Goal: Book appointment/travel/reservation

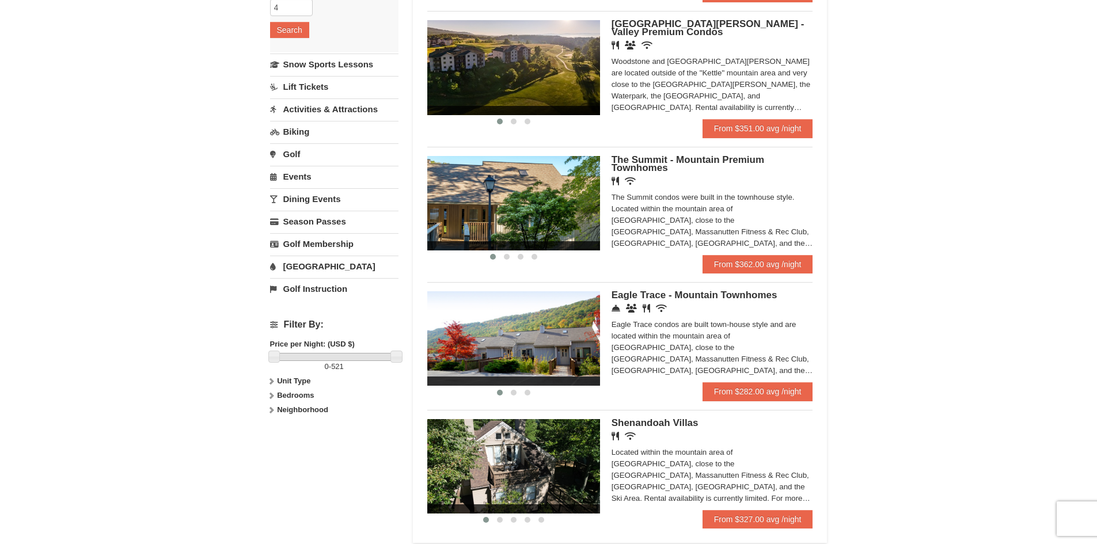
scroll to position [230, 0]
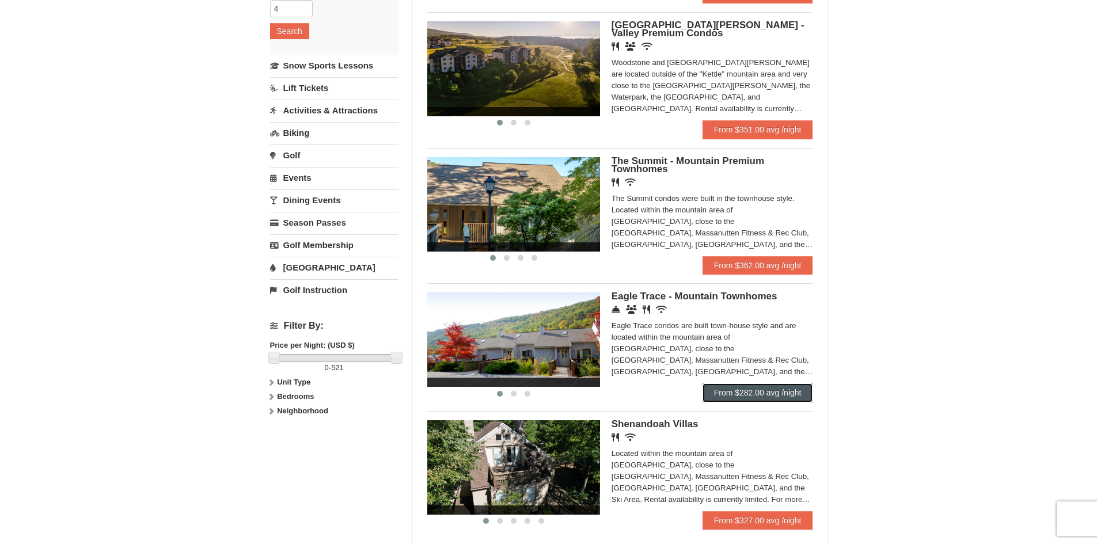
click at [762, 393] on link "From $282.00 avg /night" at bounding box center [758, 393] width 111 height 18
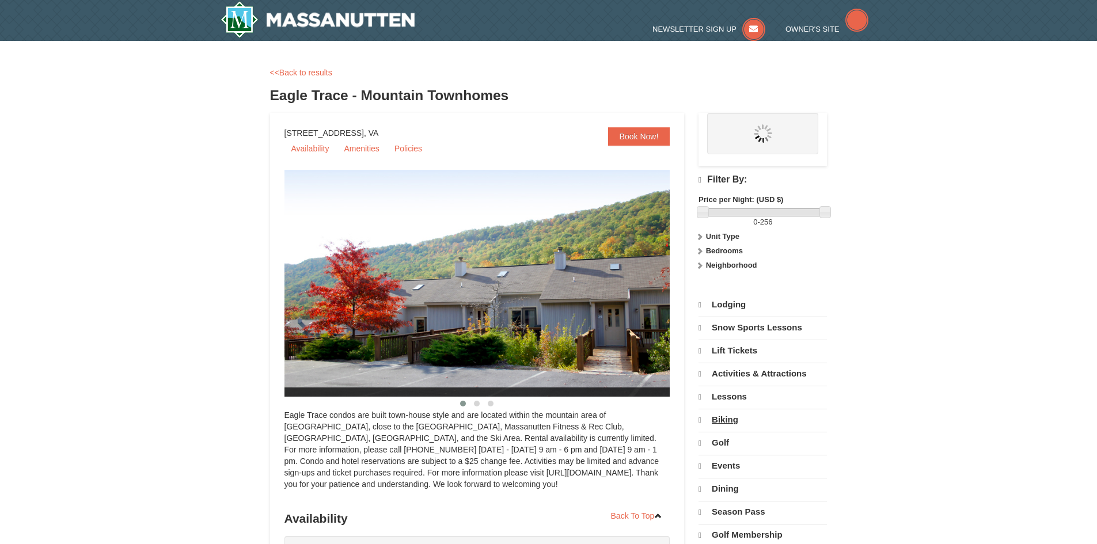
select select "9"
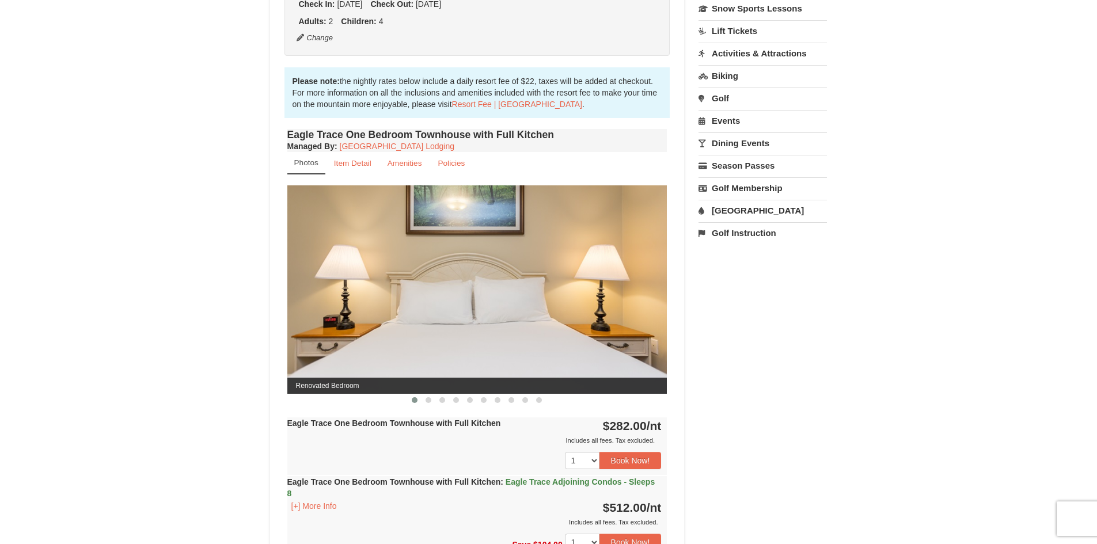
scroll to position [115, 0]
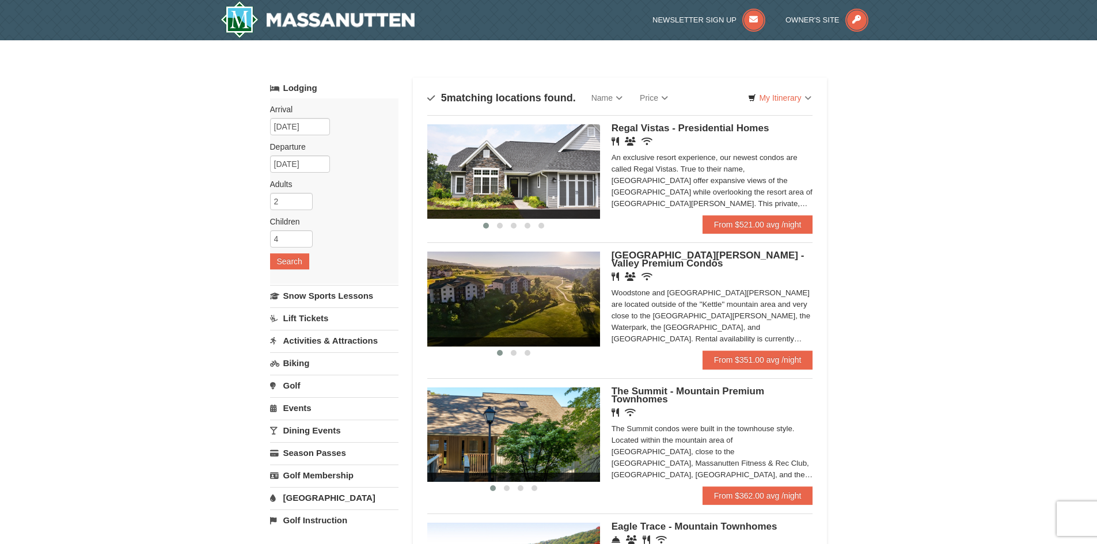
click at [298, 316] on link "Lift Tickets" at bounding box center [334, 318] width 128 height 21
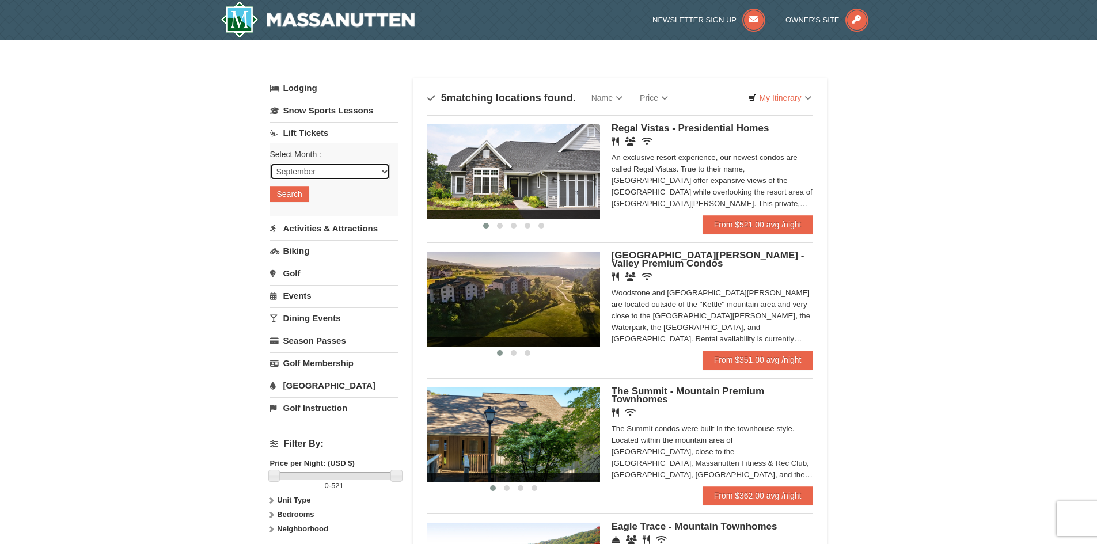
click at [371, 172] on select "September October November December January February March April May June July …" at bounding box center [330, 171] width 120 height 17
select select "10"
click at [270, 163] on select "September October November December January February March April May June July …" at bounding box center [330, 171] width 120 height 17
click at [288, 193] on button "Search" at bounding box center [289, 194] width 39 height 16
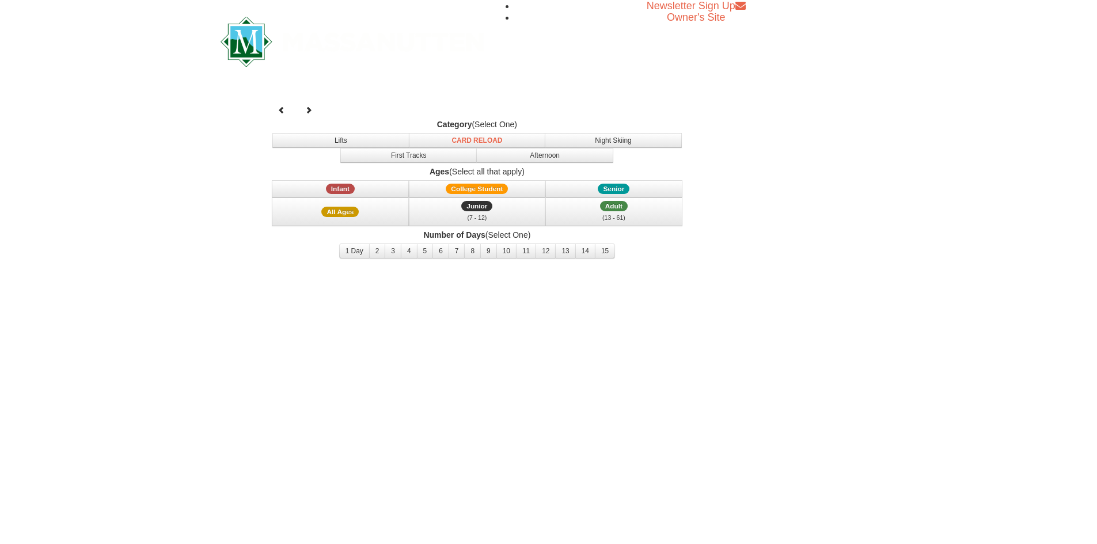
select select "10"
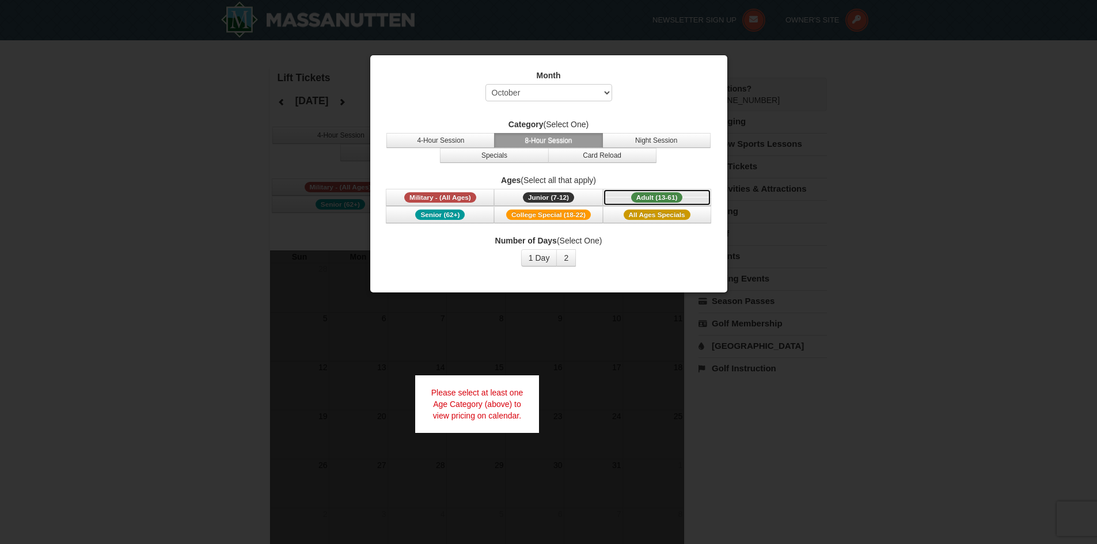
click at [639, 199] on span "Adult (13-61)" at bounding box center [657, 197] width 52 height 10
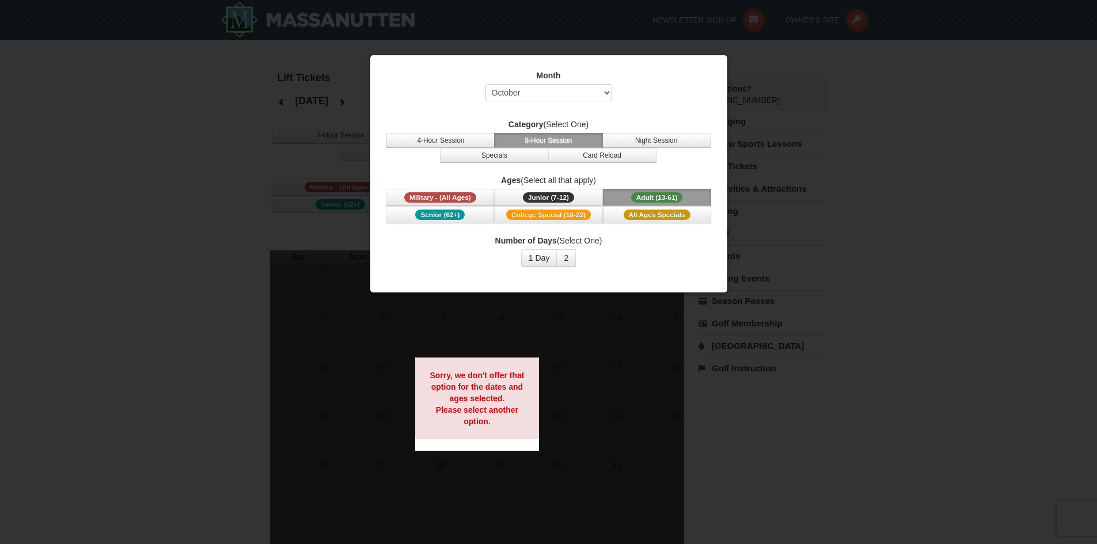
drag, startPoint x: 700, startPoint y: 75, endPoint x: 695, endPoint y: 82, distance: 8.3
click at [695, 82] on div "Month Select September October November December January February March April M…" at bounding box center [549, 88] width 328 height 37
click at [583, 268] on div "Month Select September October November December January February March April M…" at bounding box center [549, 168] width 346 height 214
click at [986, 418] on div at bounding box center [548, 272] width 1097 height 544
click at [938, 400] on div at bounding box center [548, 272] width 1097 height 544
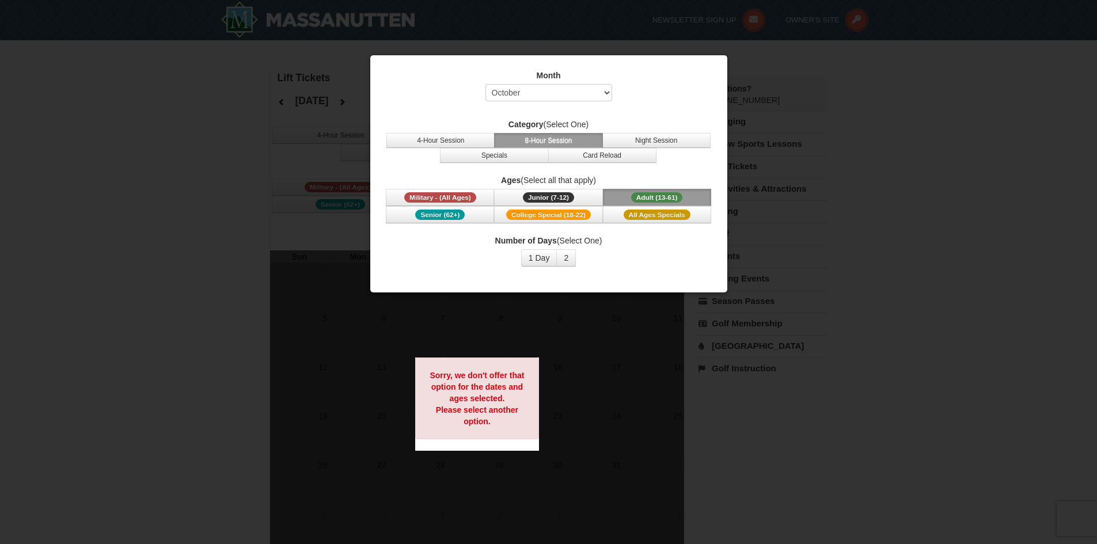
click at [931, 401] on div at bounding box center [548, 272] width 1097 height 544
click at [275, 147] on div at bounding box center [548, 272] width 1097 height 544
drag, startPoint x: 279, startPoint y: 165, endPoint x: 425, endPoint y: 263, distance: 175.3
click at [296, 173] on div at bounding box center [548, 272] width 1097 height 544
drag, startPoint x: 425, startPoint y: 263, endPoint x: 434, endPoint y: 278, distance: 17.8
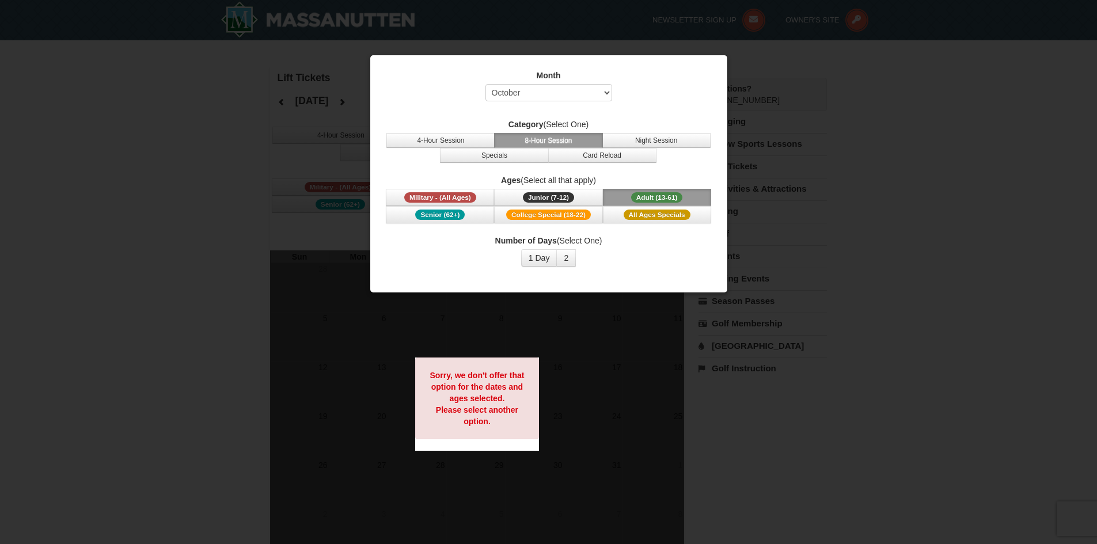
click at [432, 279] on div "Month Select September October November December January February March April M…" at bounding box center [549, 174] width 358 height 239
click at [465, 277] on div "Month Select September October November December January February March April M…" at bounding box center [549, 174] width 358 height 239
drag, startPoint x: 499, startPoint y: 273, endPoint x: 616, endPoint y: 334, distance: 132.2
click at [504, 273] on div "Month Select September October November December January February March April M…" at bounding box center [549, 168] width 346 height 214
